Goal: Complete application form

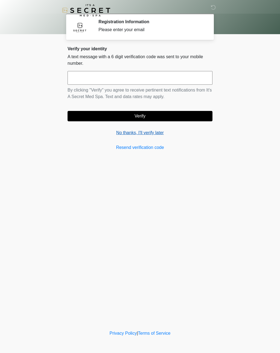
click at [130, 132] on link "No thanks, I'll verify later" at bounding box center [139, 133] width 145 height 7
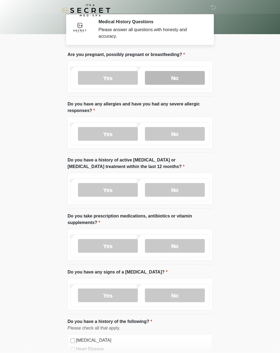
click at [174, 78] on label "No" at bounding box center [175, 78] width 60 height 14
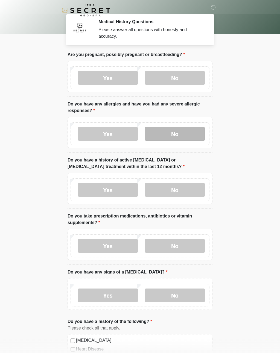
click at [173, 133] on label "No" at bounding box center [175, 134] width 60 height 14
click at [174, 192] on label "No" at bounding box center [175, 190] width 60 height 14
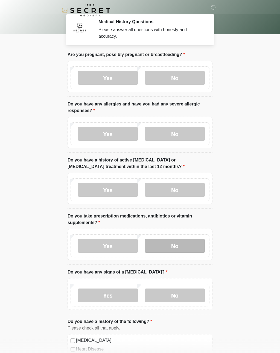
click at [177, 245] on label "No" at bounding box center [175, 246] width 60 height 14
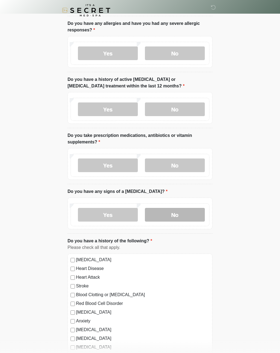
click at [173, 216] on label "No" at bounding box center [175, 215] width 60 height 14
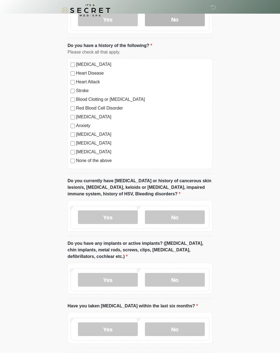
scroll to position [278, 0]
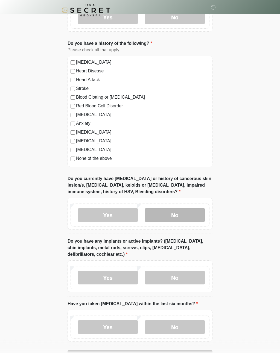
click at [175, 214] on label "No" at bounding box center [175, 216] width 60 height 14
click at [173, 276] on label "No" at bounding box center [175, 278] width 60 height 14
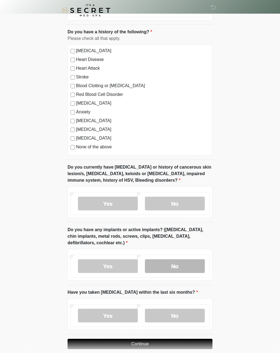
scroll to position [306, 0]
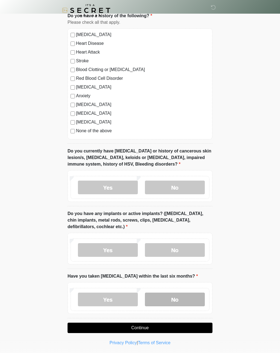
click at [170, 302] on label "No" at bounding box center [175, 300] width 60 height 14
click at [137, 328] on button "Continue" at bounding box center [139, 328] width 145 height 10
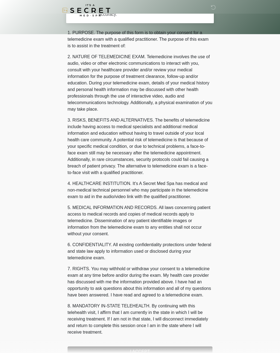
scroll to position [0, 0]
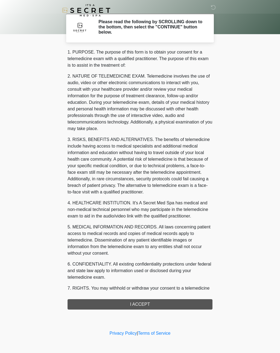
click at [140, 305] on div "1. PURPOSE. The purpose of this form is to obtain your consent for a telemedici…" at bounding box center [139, 179] width 145 height 261
click at [144, 303] on div "1. PURPOSE. The purpose of this form is to obtain your consent for a telemedici…" at bounding box center [139, 179] width 145 height 261
click at [139, 307] on div "1. PURPOSE. The purpose of this form is to obtain your consent for a telemedici…" at bounding box center [139, 179] width 145 height 261
click at [142, 303] on div "1. PURPOSE. The purpose of this form is to obtain your consent for a telemedici…" at bounding box center [139, 179] width 145 height 261
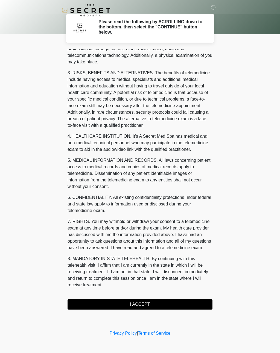
scroll to position [73, 0]
click at [140, 305] on button "I ACCEPT" at bounding box center [139, 304] width 145 height 10
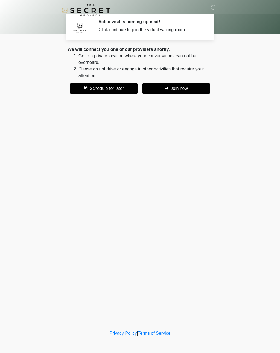
click at [177, 90] on button "Join now" at bounding box center [176, 88] width 68 height 10
